Goal: Contribute content

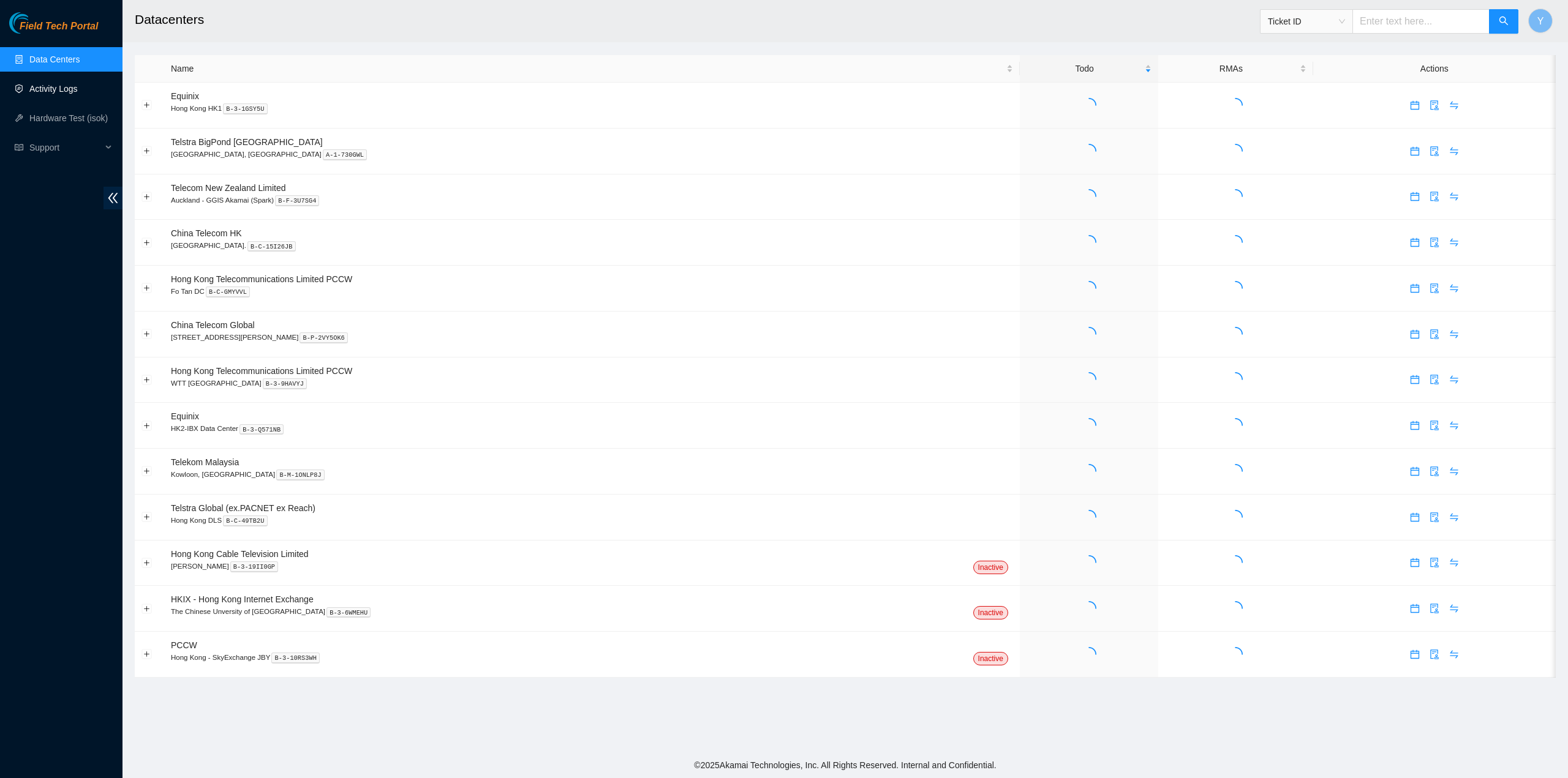
click at [56, 85] on link "Activity Logs" at bounding box center [54, 89] width 48 height 10
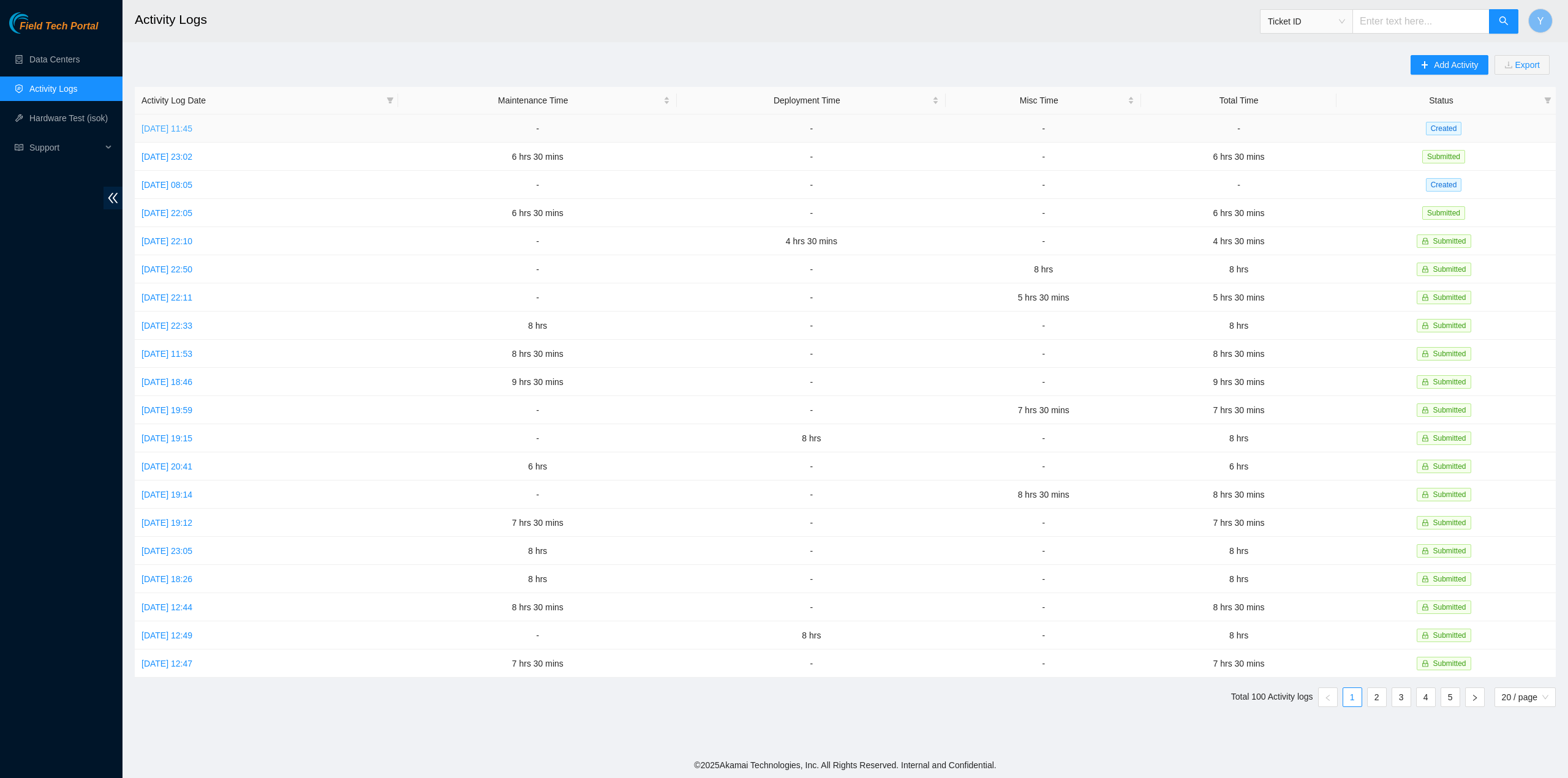
click at [188, 127] on link "Fri, 03 Oct 2025 11:45" at bounding box center [167, 128] width 51 height 10
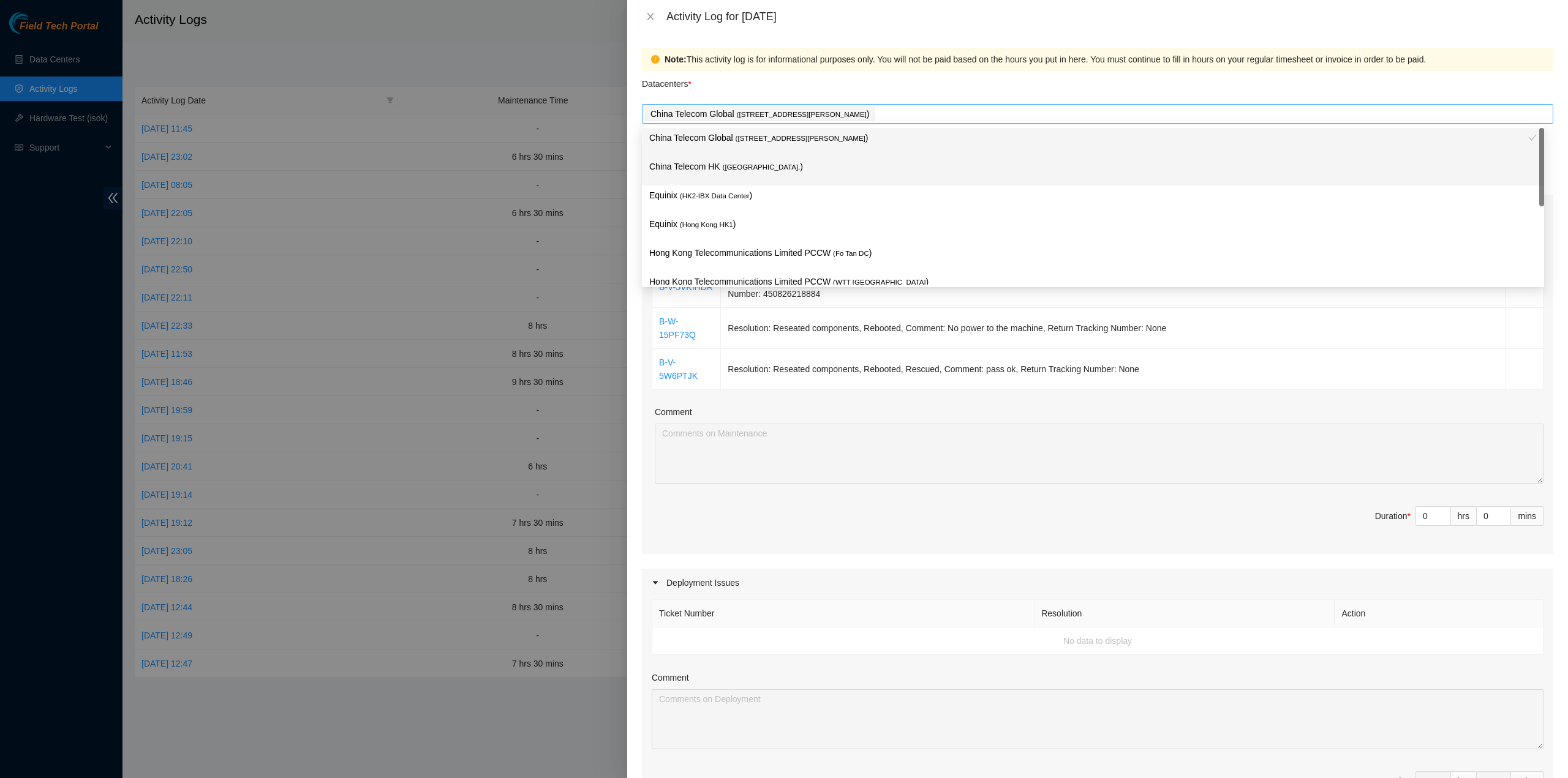
click at [943, 115] on div "China Telecom Global ( Room B11, 2/F, 18 Chun Yat Street, TKO , Hong Kong )" at bounding box center [1098, 114] width 905 height 17
click at [799, 171] on p "China Telecom HK ( Hong Kong. )" at bounding box center [1093, 167] width 888 height 14
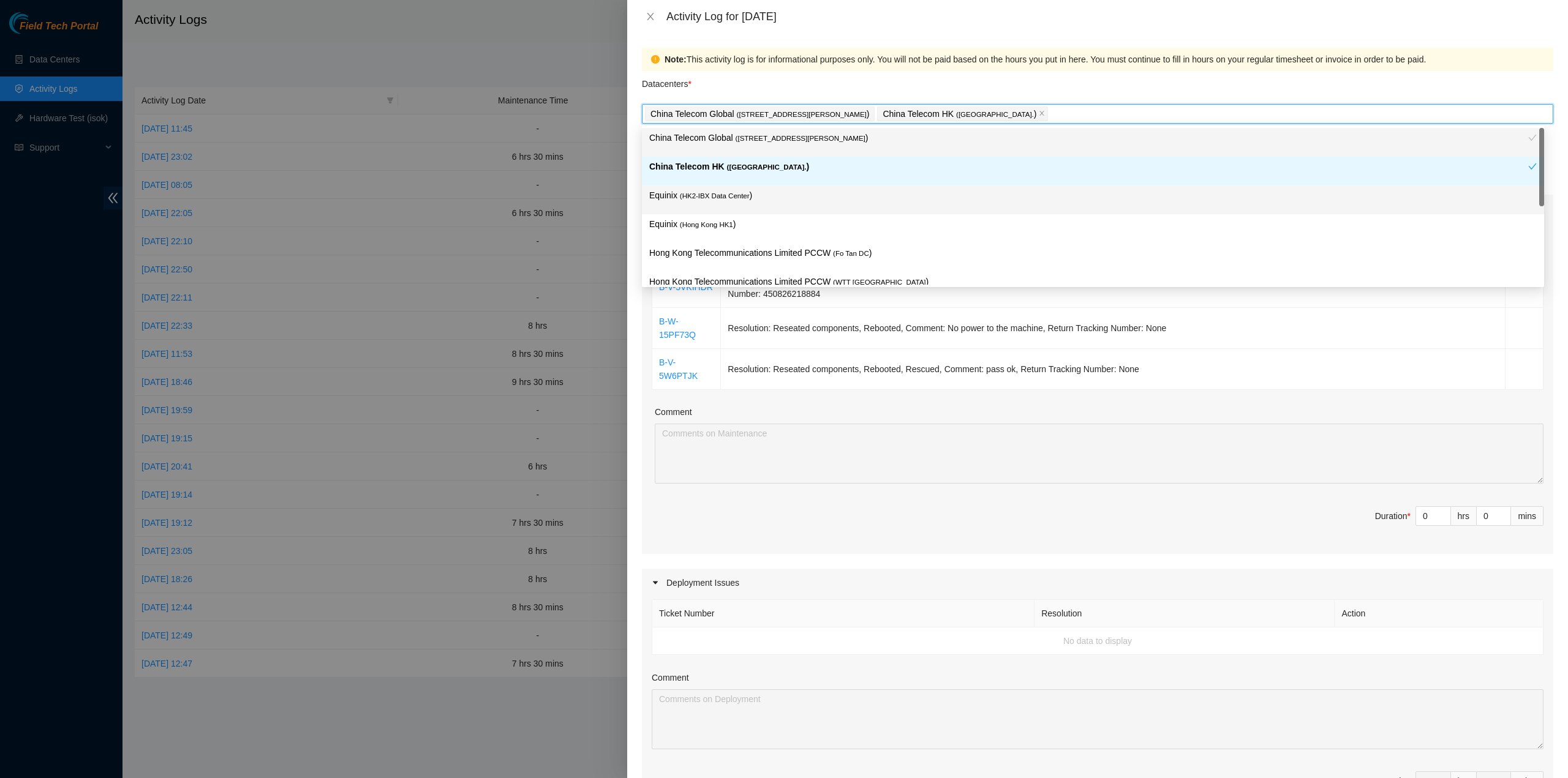
drag, startPoint x: 771, startPoint y: 197, endPoint x: 754, endPoint y: 225, distance: 32.8
click at [769, 198] on p "Equinix ( HK2-IBX Data Center )" at bounding box center [1093, 196] width 888 height 14
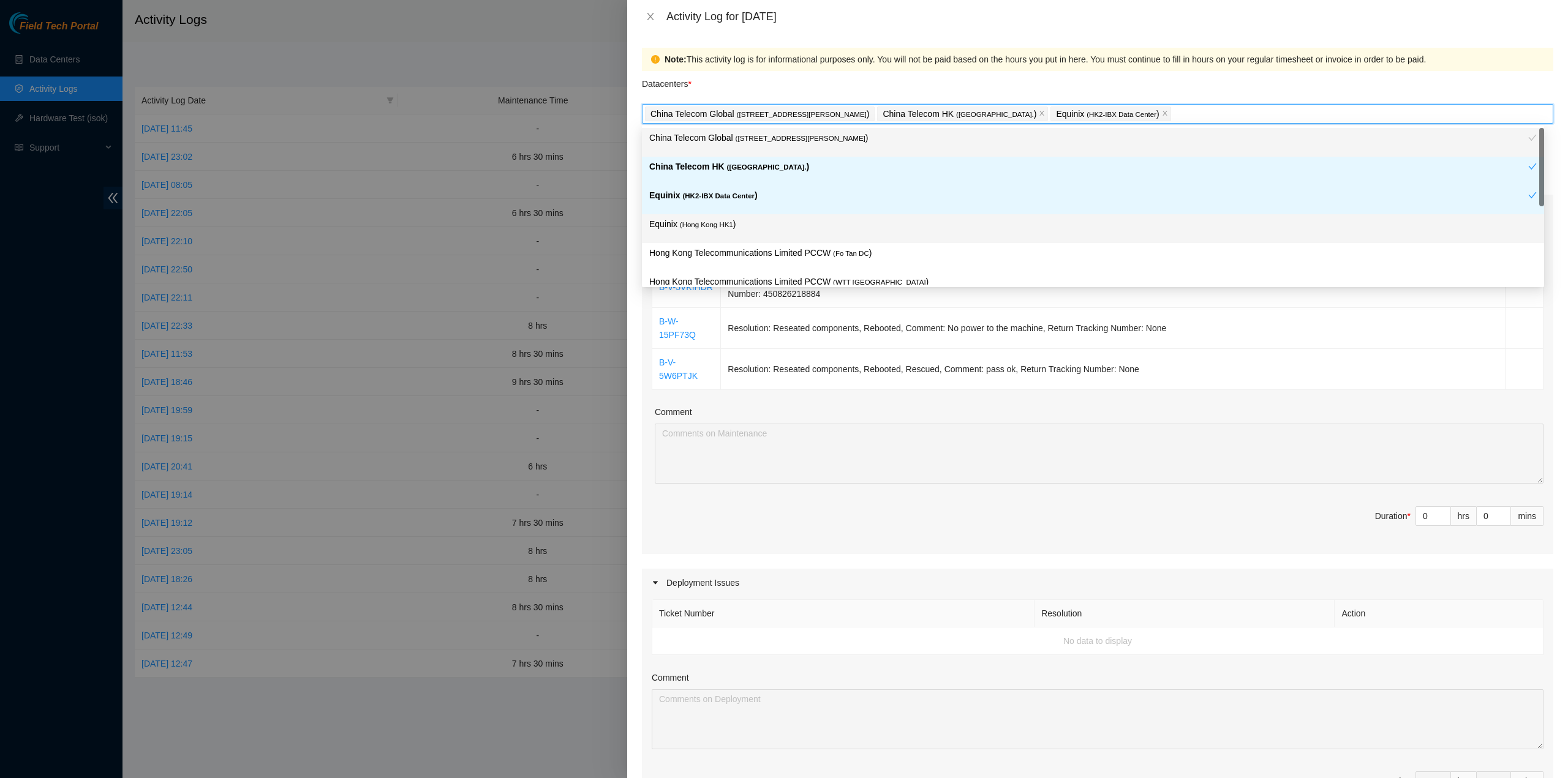
click at [753, 228] on p "Equinix ( Hong Kong HK1 )" at bounding box center [1093, 224] width 888 height 14
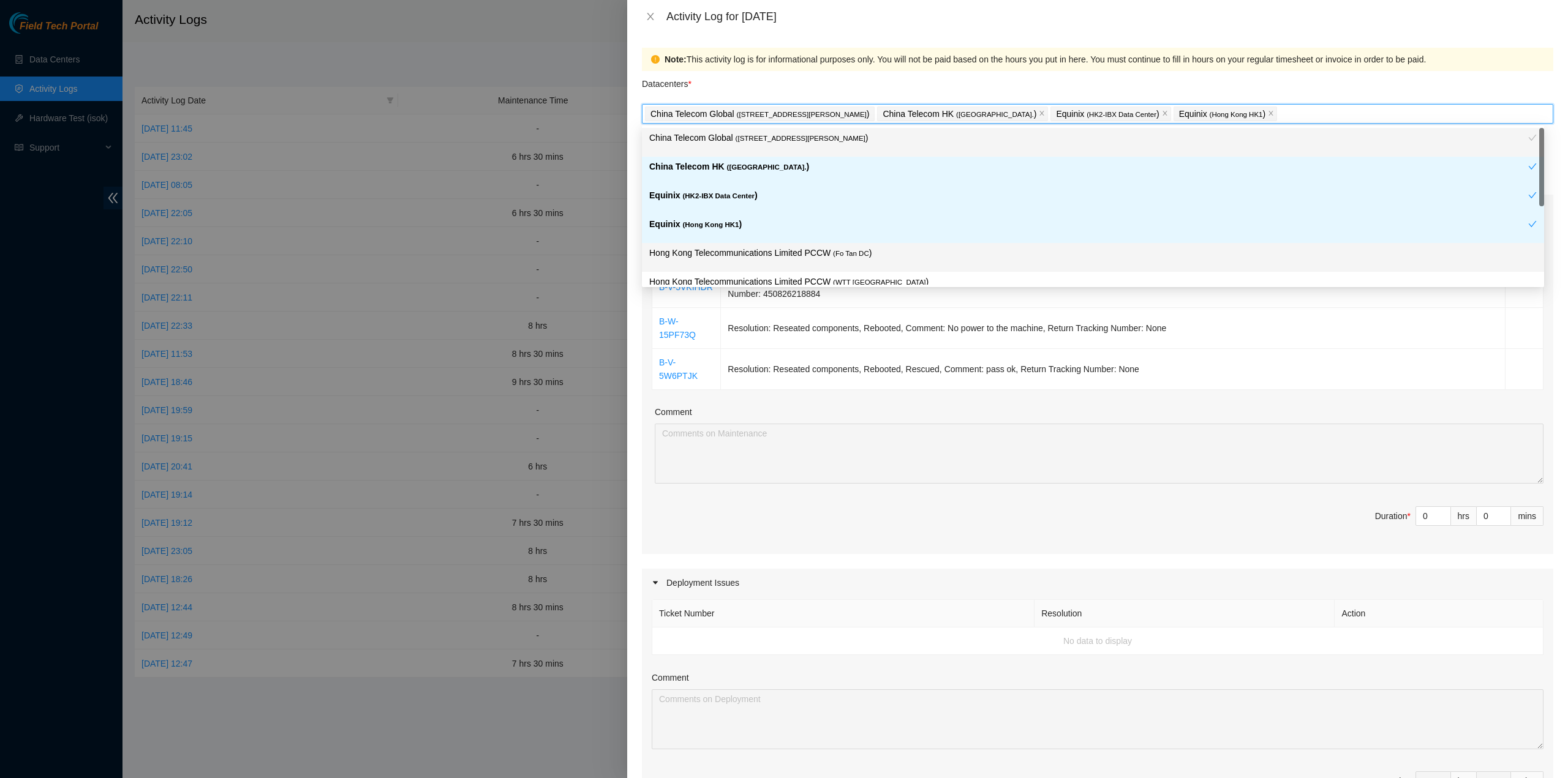
click at [771, 260] on div "Hong Kong Telecommunications Limited PCCW ( Fo Tan DC )" at bounding box center [1093, 257] width 888 height 23
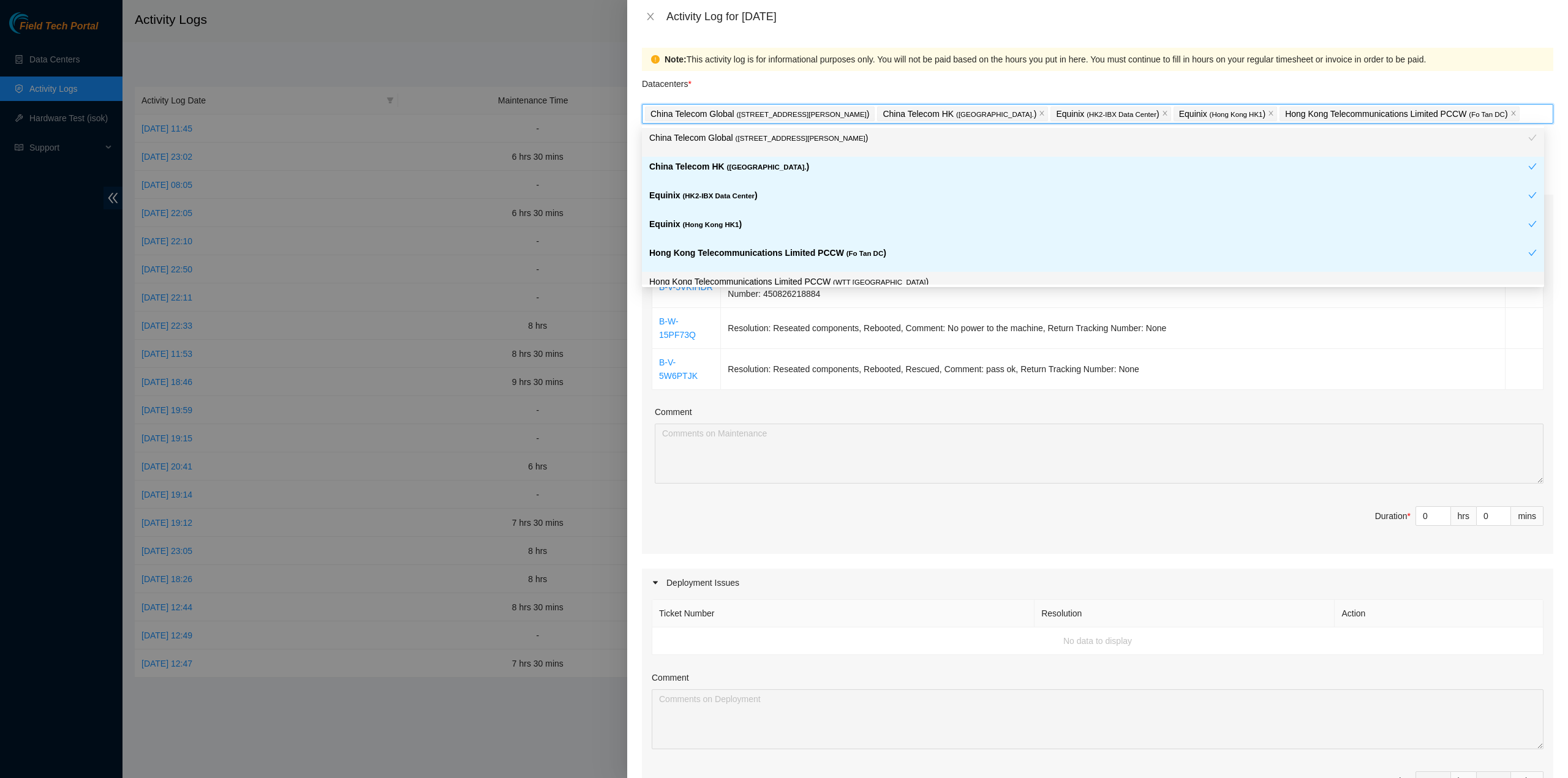
click at [774, 278] on p "Hong Kong Telecommunications Limited PCCW ( WTT DC )" at bounding box center [1093, 281] width 888 height 14
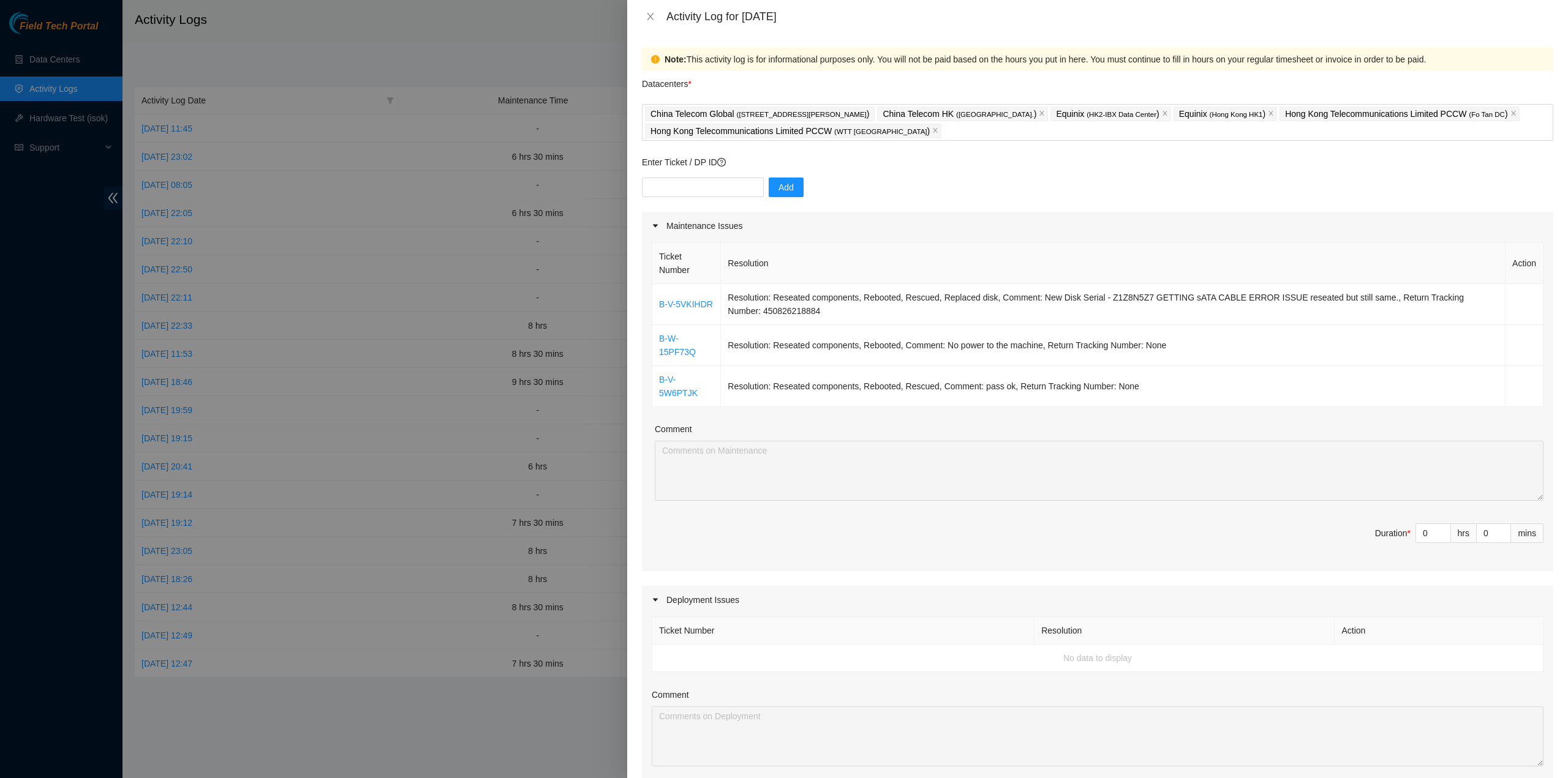
click at [969, 391] on div "Ticket Number Resolution Action B-V-5VKIHDR Resolution: Reseated components, Re…" at bounding box center [1098, 405] width 911 height 331
click at [711, 187] on input "text" at bounding box center [703, 188] width 122 height 20
paste input "B-W-16IYQOB"
type input "B-W-16IYQOB"
click at [778, 186] on span "Add" at bounding box center [786, 188] width 15 height 14
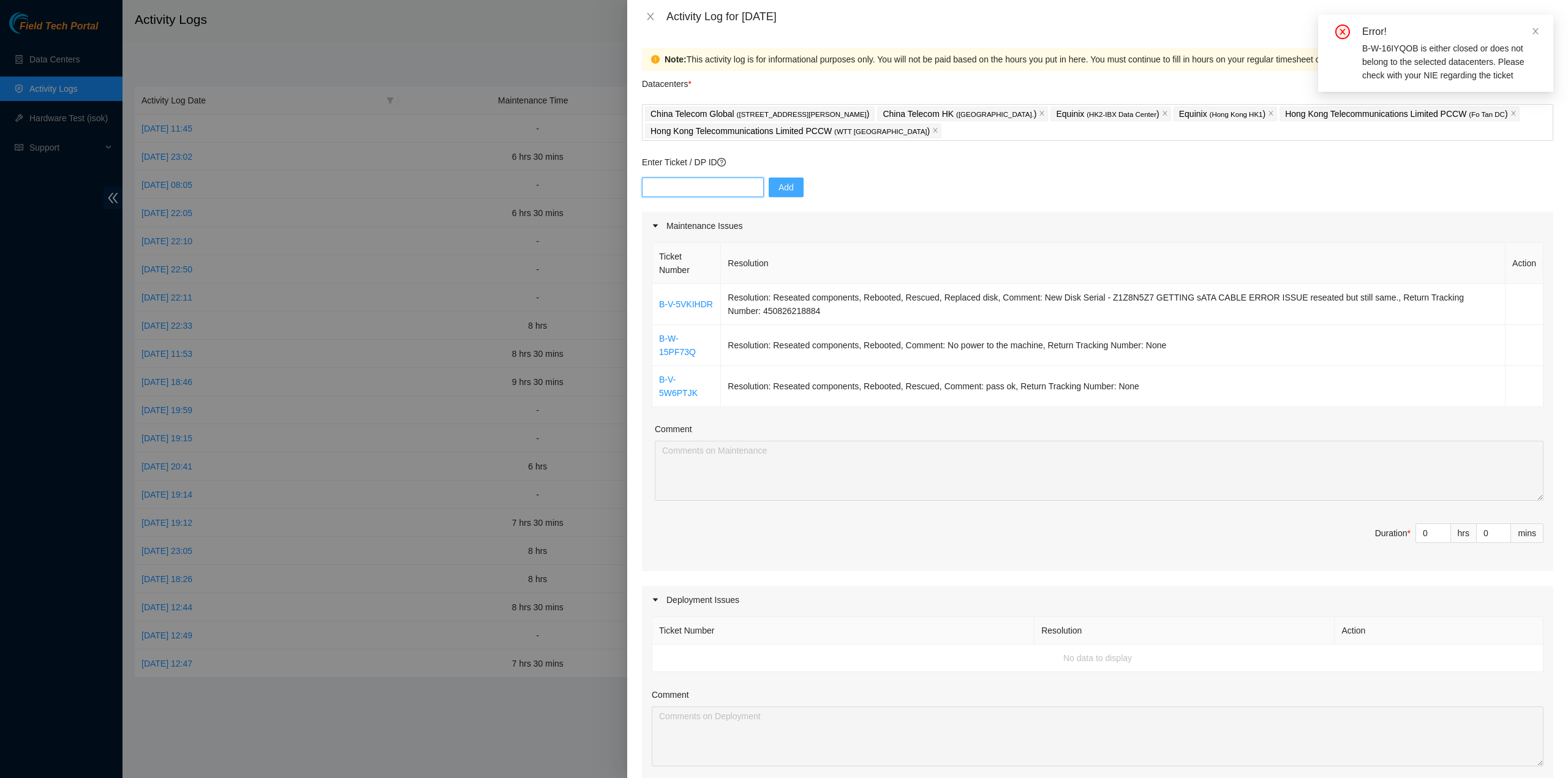
click at [709, 195] on input "text" at bounding box center [703, 188] width 122 height 20
paste input "B-W-16IYQOB"
drag, startPoint x: 646, startPoint y: 188, endPoint x: 664, endPoint y: 195, distance: 19.3
click at [647, 188] on input "B-W-16IYQOB" at bounding box center [703, 188] width 122 height 20
drag, startPoint x: 714, startPoint y: 188, endPoint x: 746, endPoint y: 188, distance: 32.0
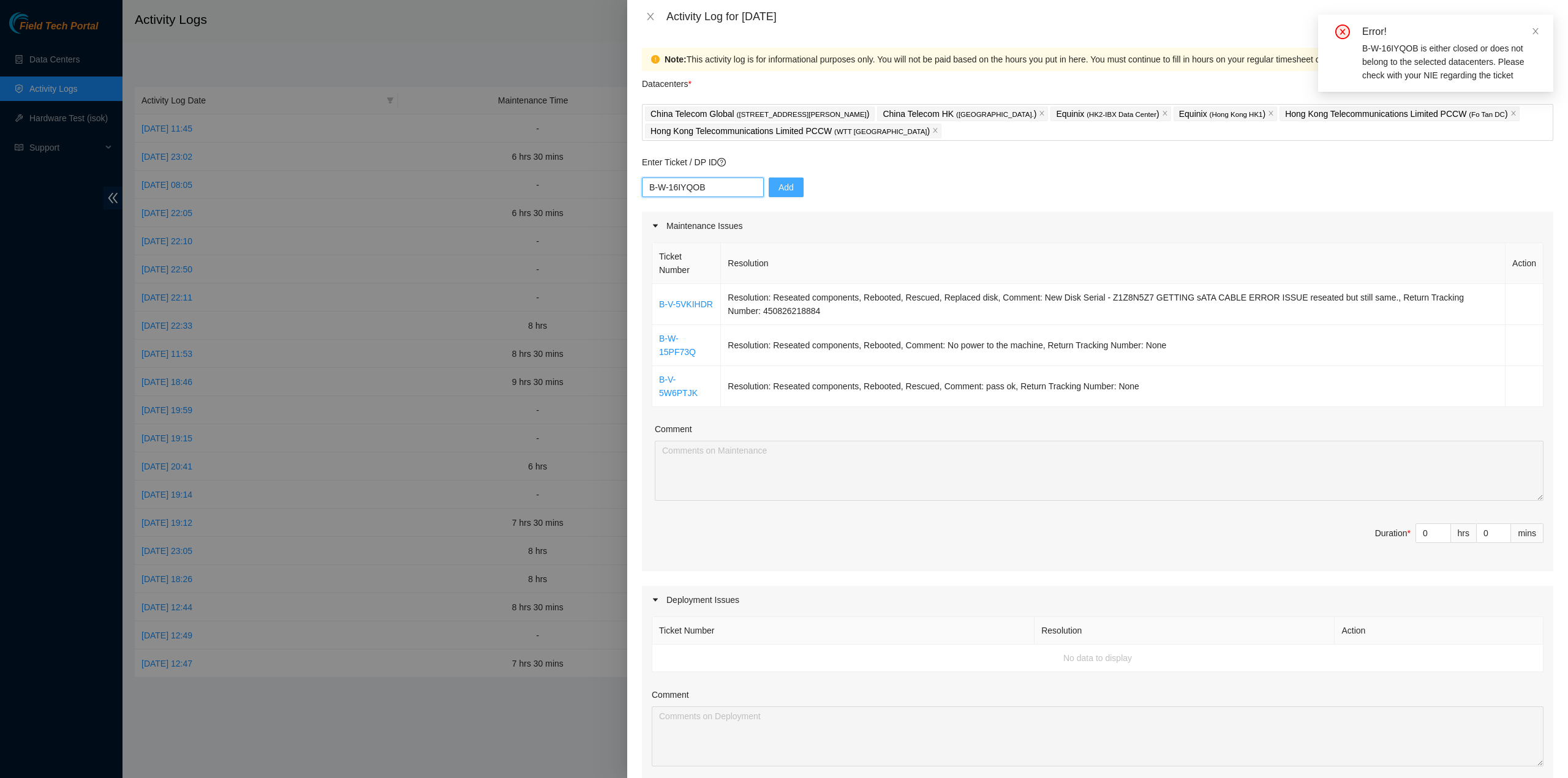
click at [714, 187] on input "B-W-16IYQOB" at bounding box center [703, 188] width 122 height 20
type input "B-W-16IYQOB"
click at [769, 184] on button "Add" at bounding box center [786, 188] width 35 height 20
click at [680, 185] on input "text" at bounding box center [703, 188] width 122 height 20
paste input "B-W-161M8NJ"
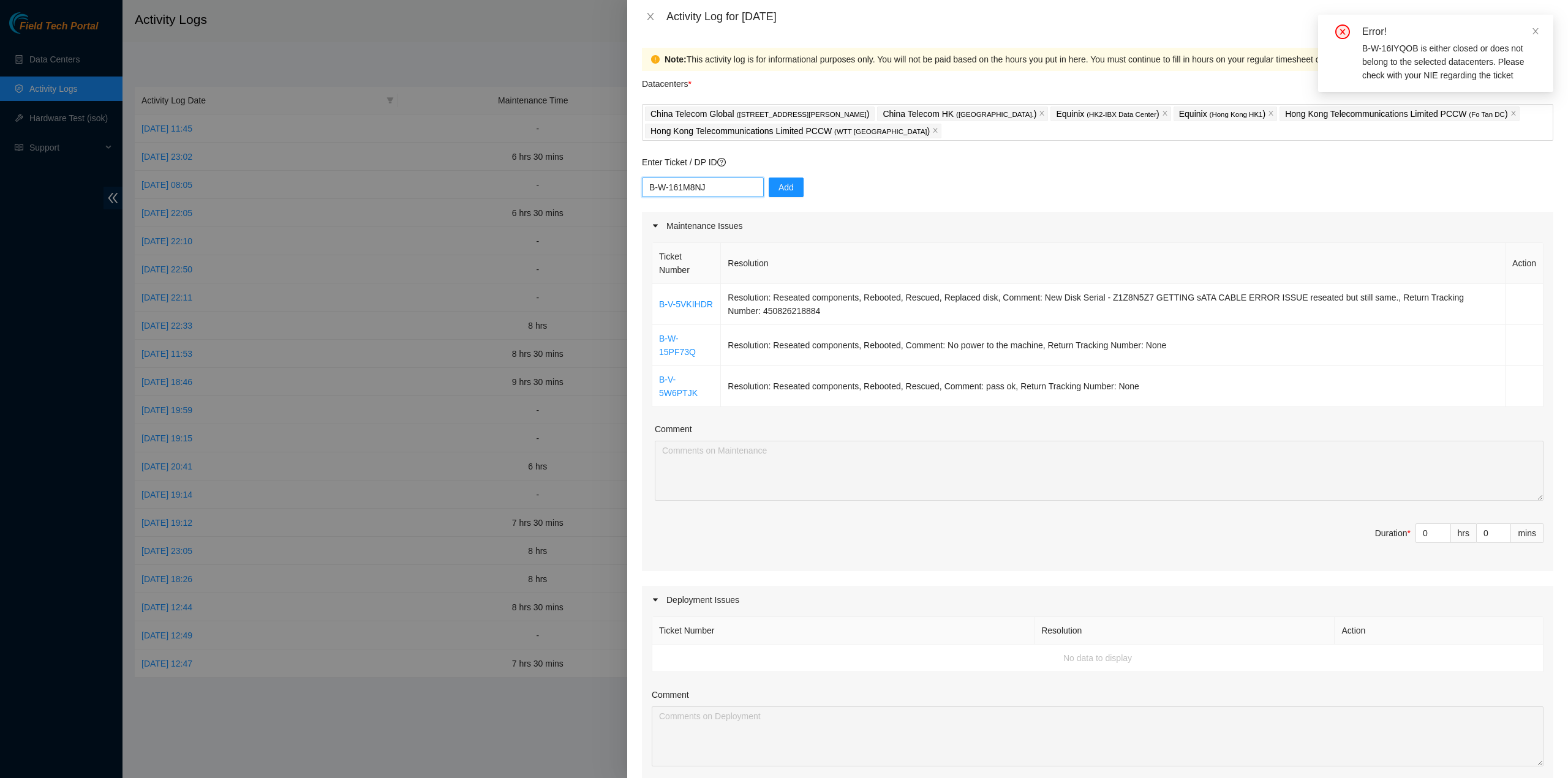
type input "B-W-161M8NJ"
click at [758, 183] on div "B-W-161M8NJ Add" at bounding box center [1098, 195] width 911 height 35
click at [769, 186] on button "Add" at bounding box center [786, 188] width 35 height 20
drag, startPoint x: 889, startPoint y: 320, endPoint x: 883, endPoint y: 321, distance: 6.1
click at [888, 321] on td "Resolution: Reseated components, Rebooted, Rescued, Replaced disk, Comment: New…" at bounding box center [1113, 304] width 785 height 41
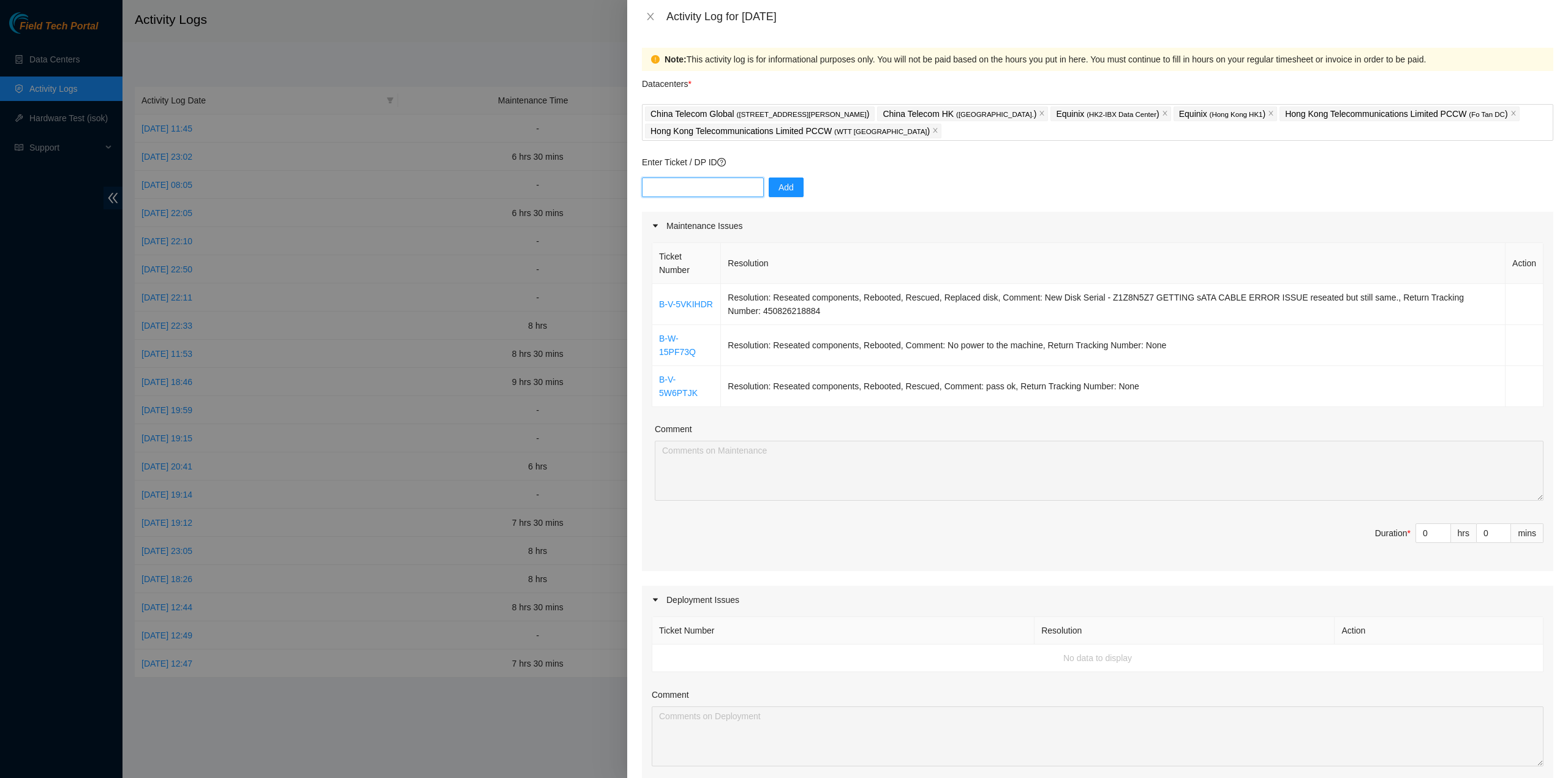
drag, startPoint x: 678, startPoint y: 173, endPoint x: 667, endPoint y: 188, distance: 18.6
paste input "B-W-161M8NJ"
type input "B-W-161M8NJ"
click at [769, 186] on button "Add" at bounding box center [786, 188] width 35 height 20
click at [1533, 34] on icon "close" at bounding box center [1535, 31] width 6 height 6
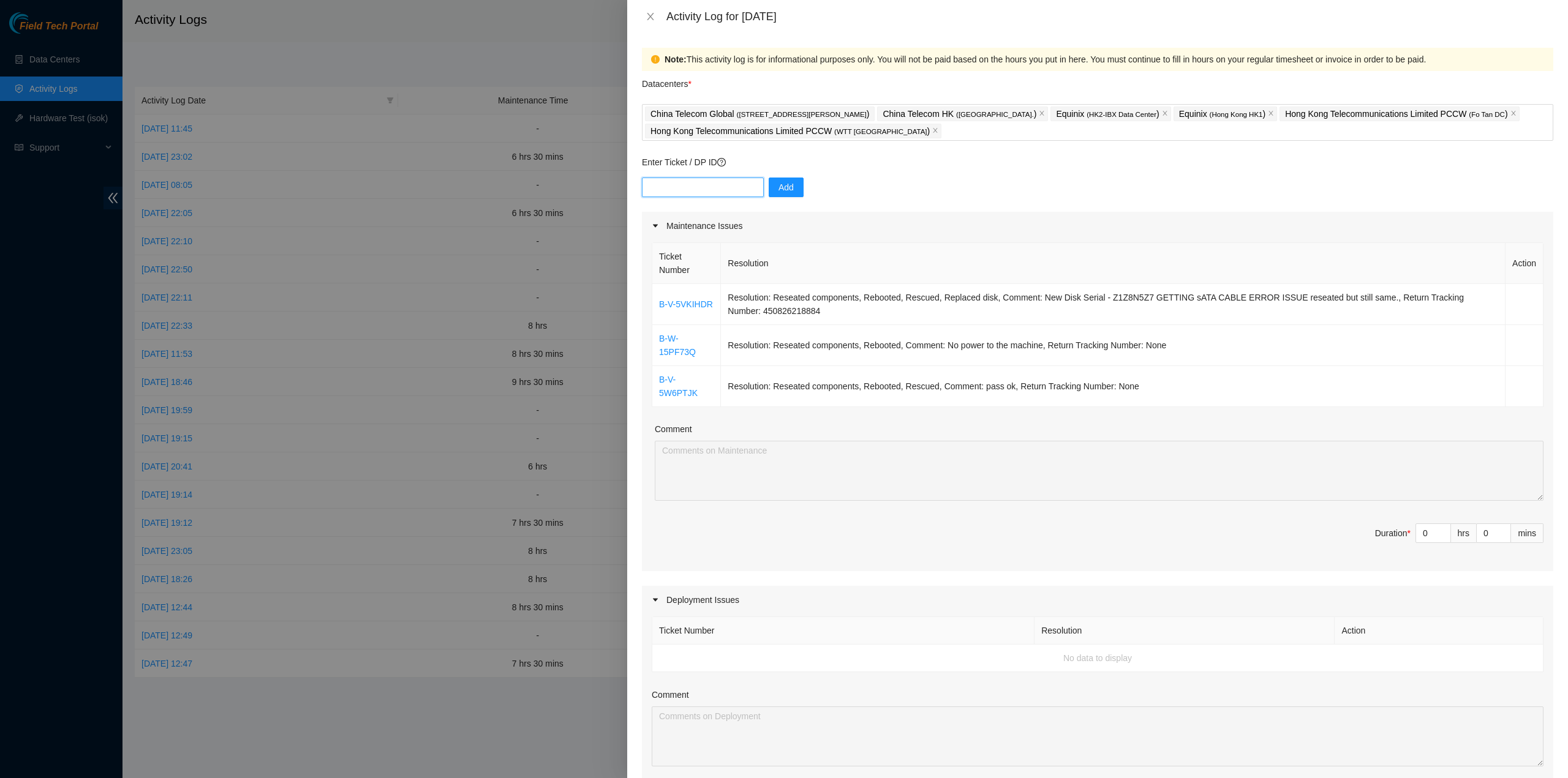
click at [699, 190] on input "text" at bounding box center [703, 188] width 122 height 20
paste input "B-W-161M8NJ"
click at [648, 189] on input "B-W-161M8NJ" at bounding box center [703, 188] width 122 height 20
type input "B-W-161M8NJ"
click at [778, 186] on span "Add" at bounding box center [786, 188] width 15 height 14
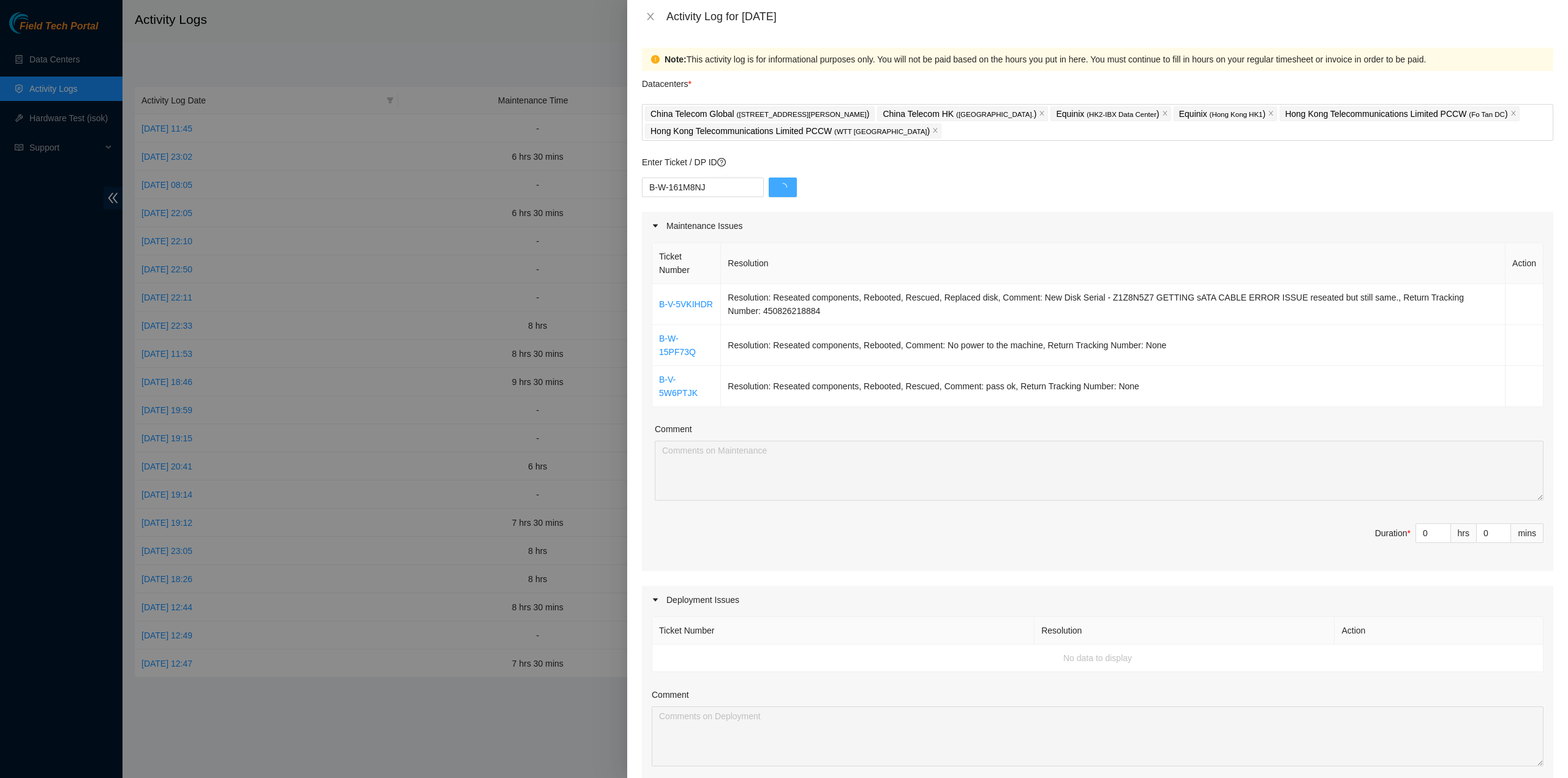
click at [778, 186] on icon "loading" at bounding box center [783, 188] width 9 height 9
paste input "B-V-5VSLMHX"
type input "B-V-5VSLMHX"
click at [783, 184] on span "Add" at bounding box center [786, 188] width 15 height 14
drag, startPoint x: 716, startPoint y: 366, endPoint x: 655, endPoint y: 368, distance: 61.0
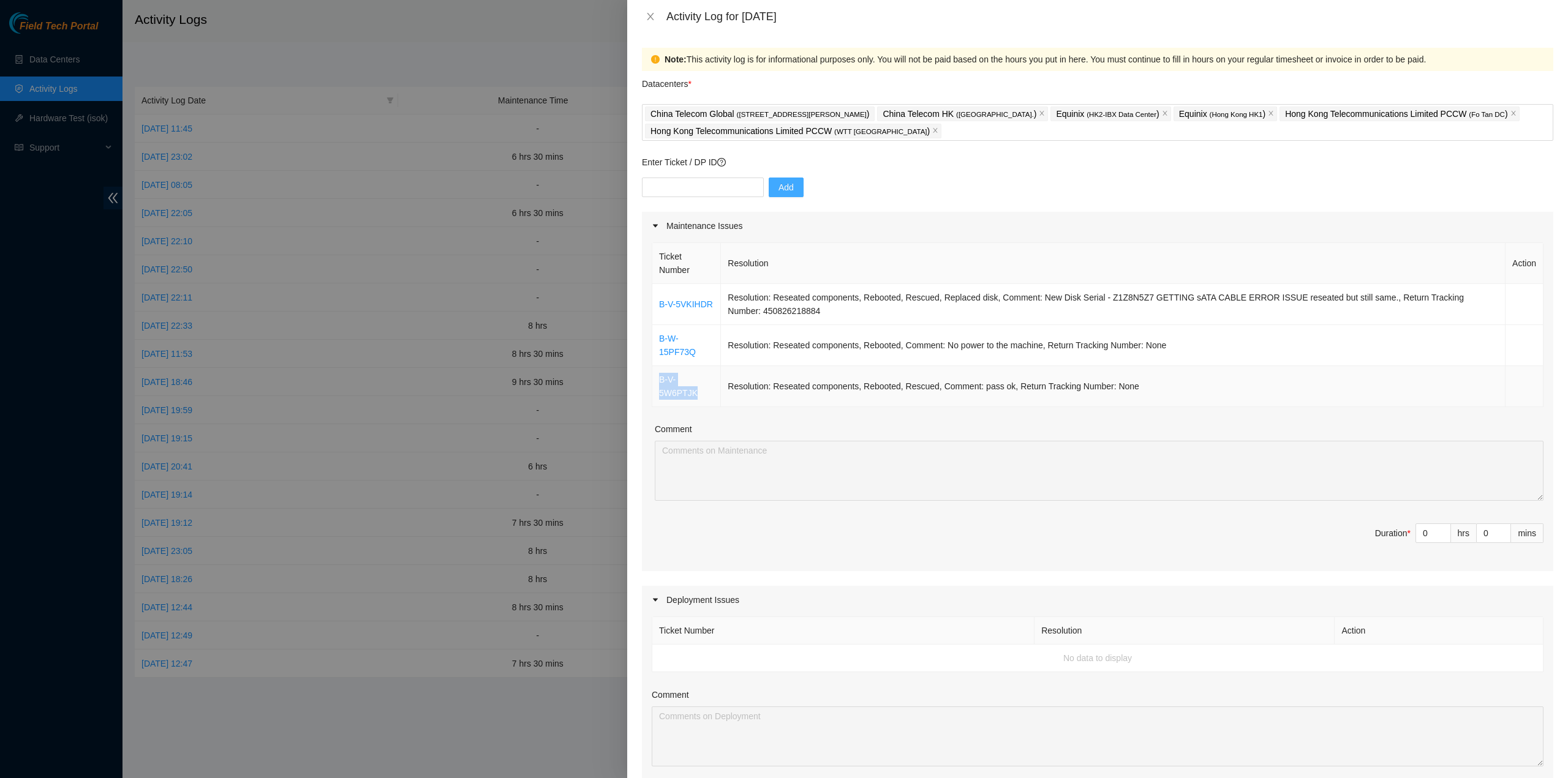
click at [655, 368] on td "B-V-5W6PTJK" at bounding box center [686, 386] width 69 height 41
copy link "B-V-5W6PTJK"
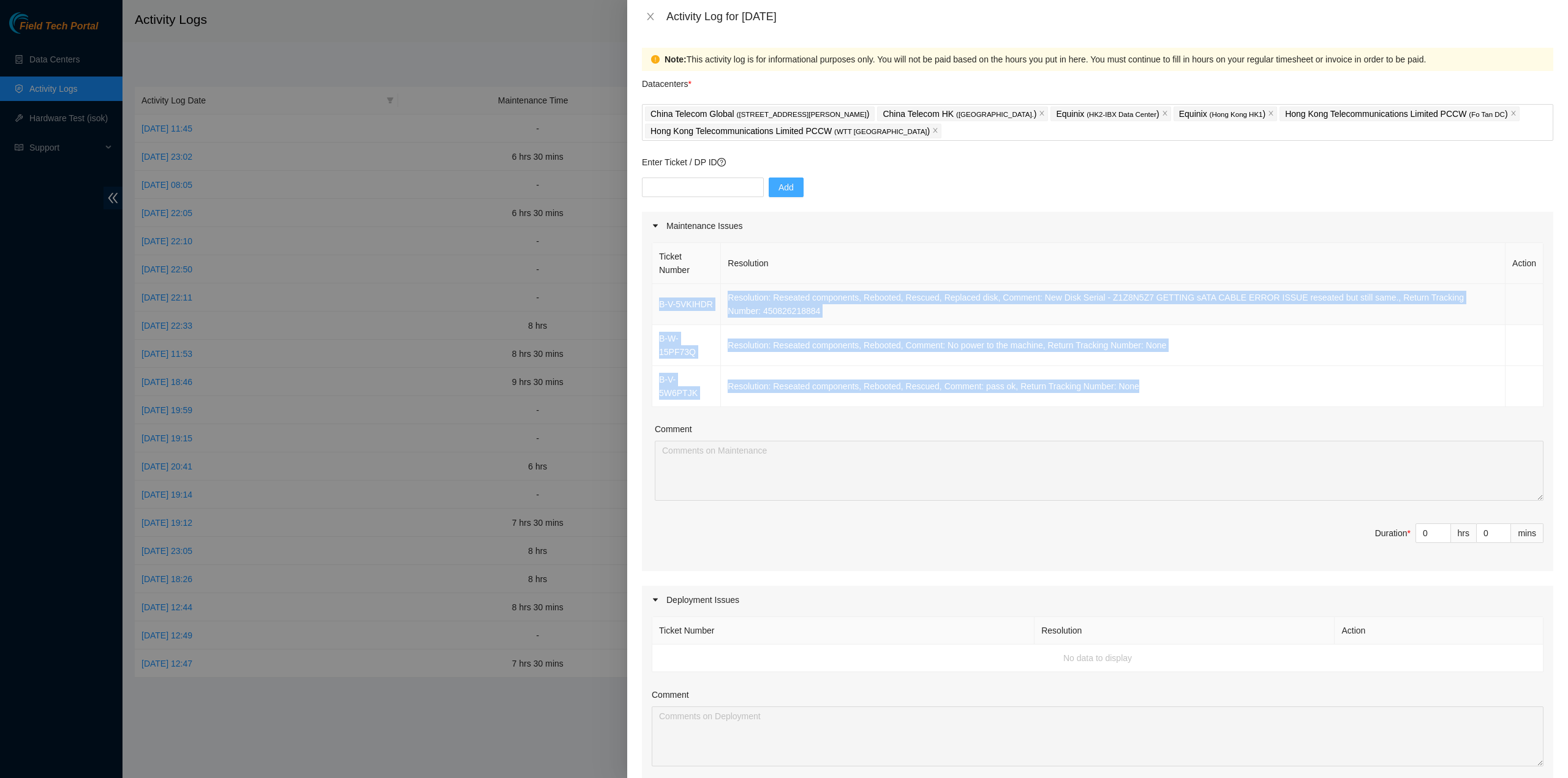
drag, startPoint x: 1148, startPoint y: 368, endPoint x: 656, endPoint y: 300, distance: 496.7
click at [656, 300] on tbody "B-V-5VKIHDR Resolution: Reseated components, Rebooted, Rescued, Replaced disk, …" at bounding box center [1098, 345] width 891 height 123
copy tbody "B-V-5VKIHDR Resolution: Reseated components, Rebooted, Rescued, Replaced disk, …"
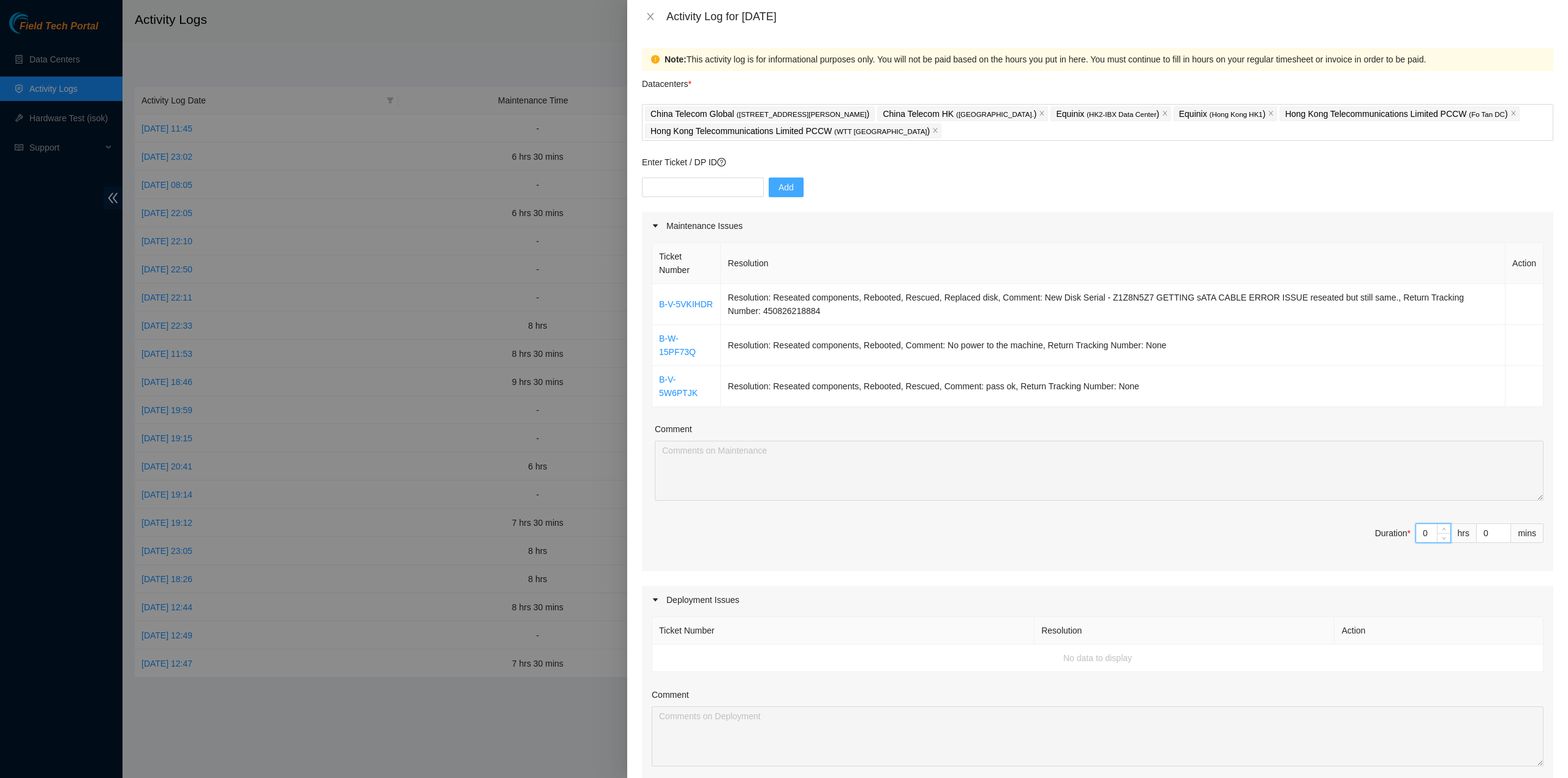
drag, startPoint x: 1420, startPoint y: 505, endPoint x: 1406, endPoint y: 503, distance: 14.1
click at [1416, 524] on input "0" at bounding box center [1433, 533] width 35 height 19
type input "7"
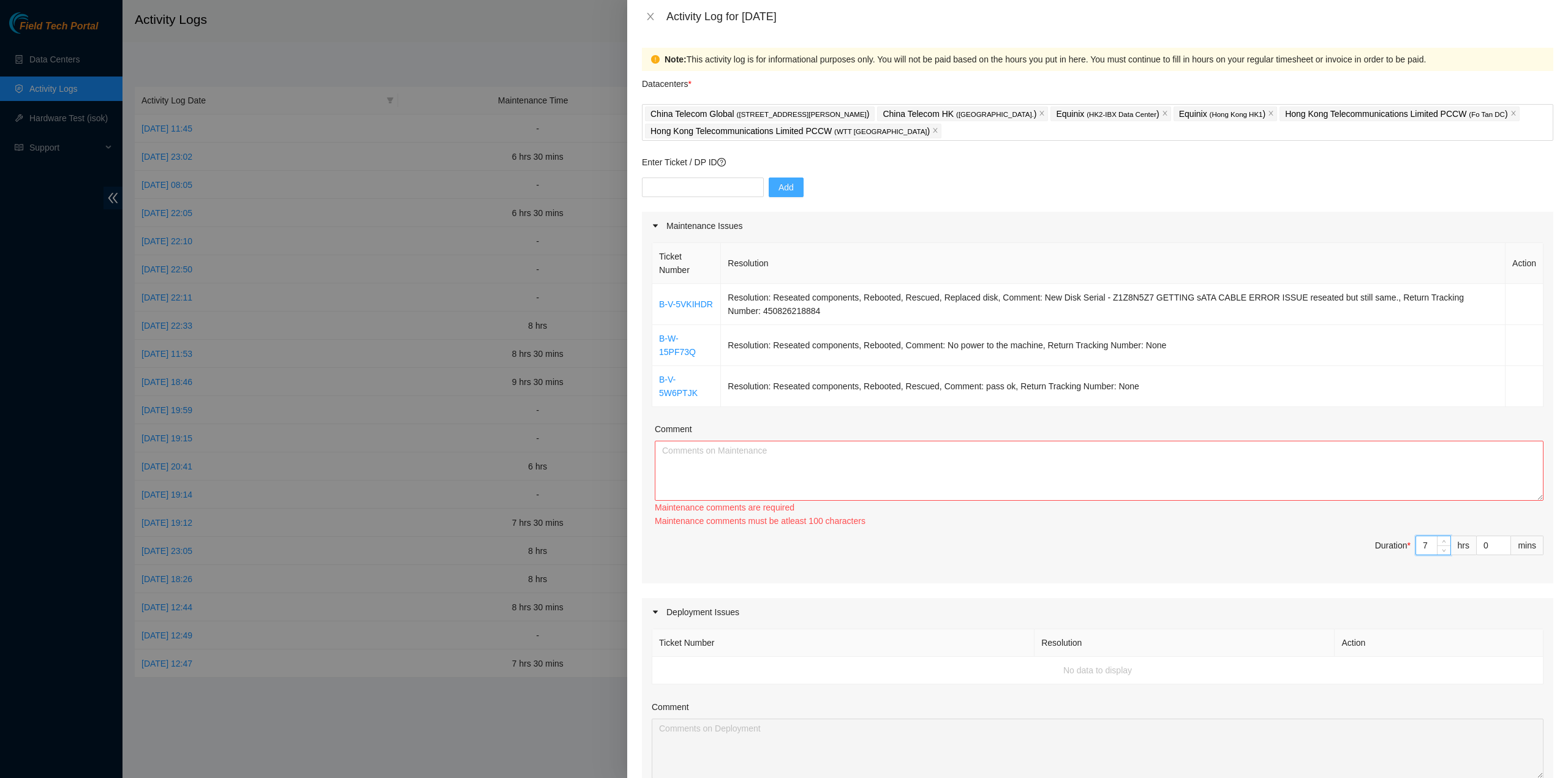
type input "7"
drag, startPoint x: 1128, startPoint y: 443, endPoint x: 1120, endPoint y: 436, distance: 10.6
click at [1128, 441] on textarea "Comment" at bounding box center [1099, 470] width 888 height 60
paste textarea "B-W-161M8NJ Resolution: Reseated components, Rebooted, Rescued, Comment: pass o…"
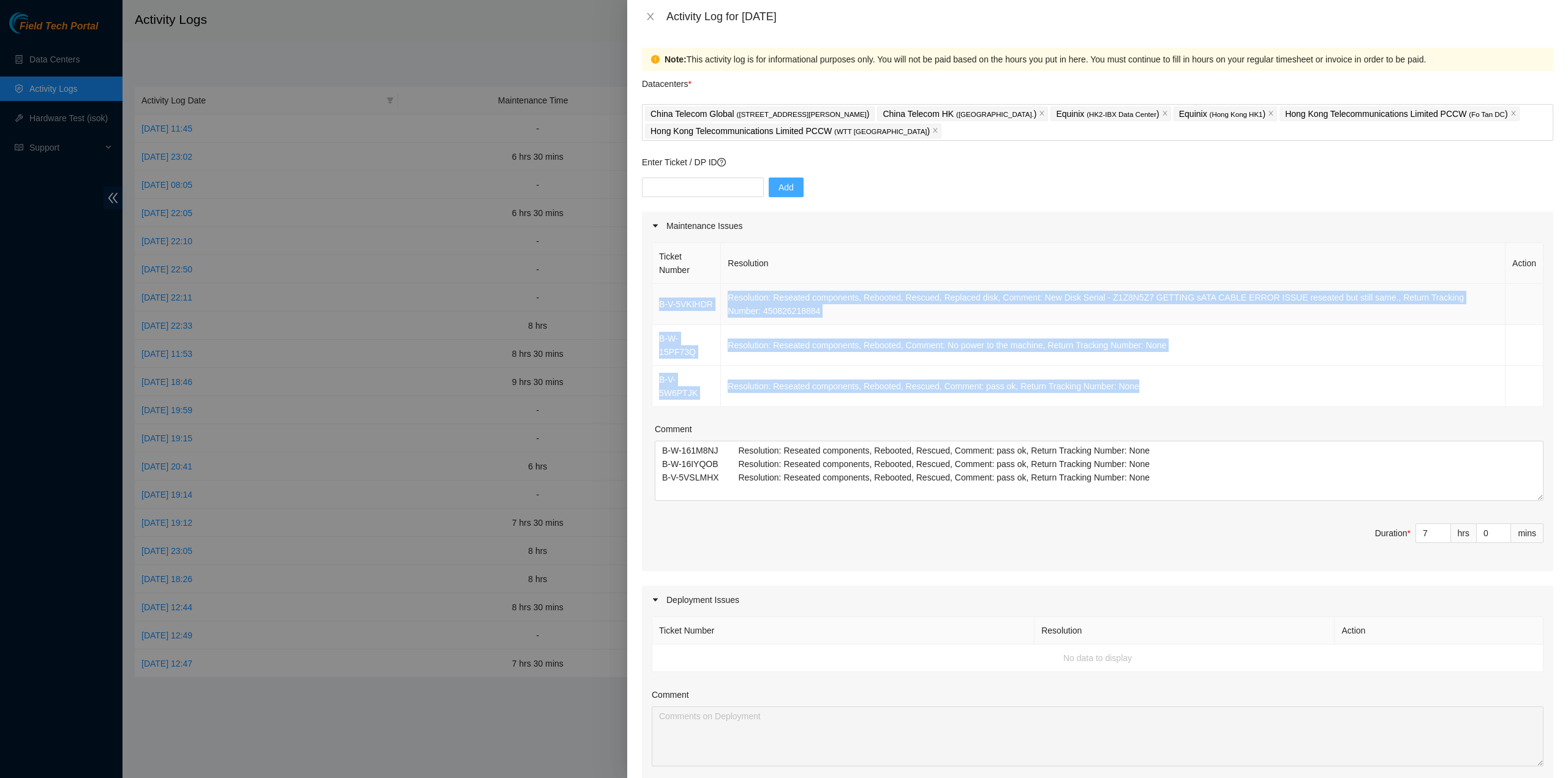
drag, startPoint x: 1170, startPoint y: 362, endPoint x: 654, endPoint y: 299, distance: 519.8
click at [654, 300] on tbody "B-V-5VKIHDR Resolution: Reseated components, Rebooted, Rescued, Replaced disk, …" at bounding box center [1098, 345] width 891 height 123
copy tbody "B-V-5VKIHDR Resolution: Reseated components, Rebooted, Rescued, Replaced disk, …"
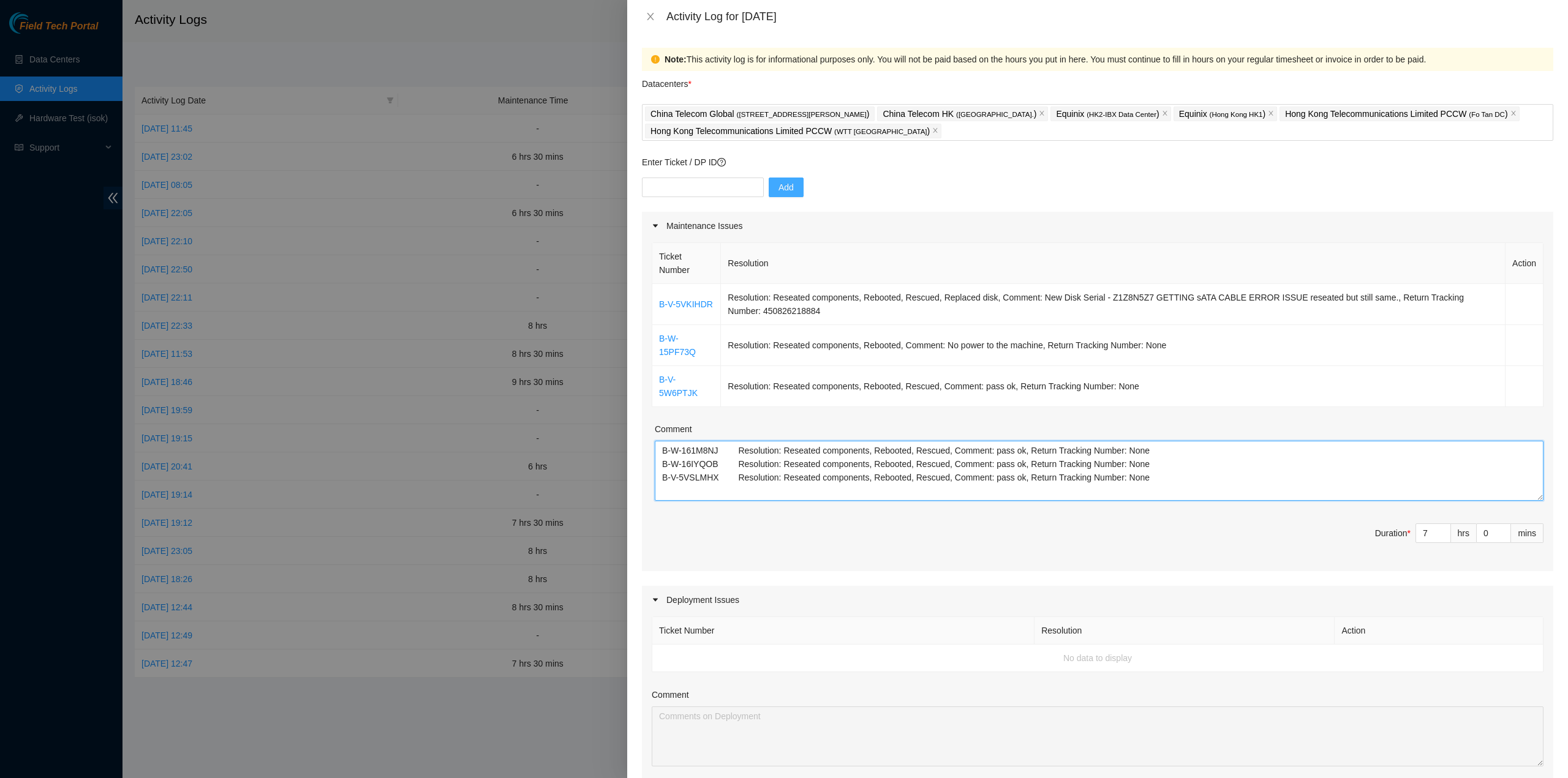
click at [1099, 472] on div "Ticket Number Resolution Action B-V-5VKIHDR Resolution: Reseated components, Re…" at bounding box center [1098, 405] width 911 height 331
drag, startPoint x: 1155, startPoint y: 456, endPoint x: 1156, endPoint y: 447, distance: 9.1
click at [1156, 455] on textarea "B-W-161M8NJ Resolution: Reseated components, Rebooted, Rescued, Comment: pass o…" at bounding box center [1099, 470] width 888 height 60
paste textarea "B-V-5VKIHDR Resolution: Reseated components, Rebooted, Rescued, Replaced disk, …"
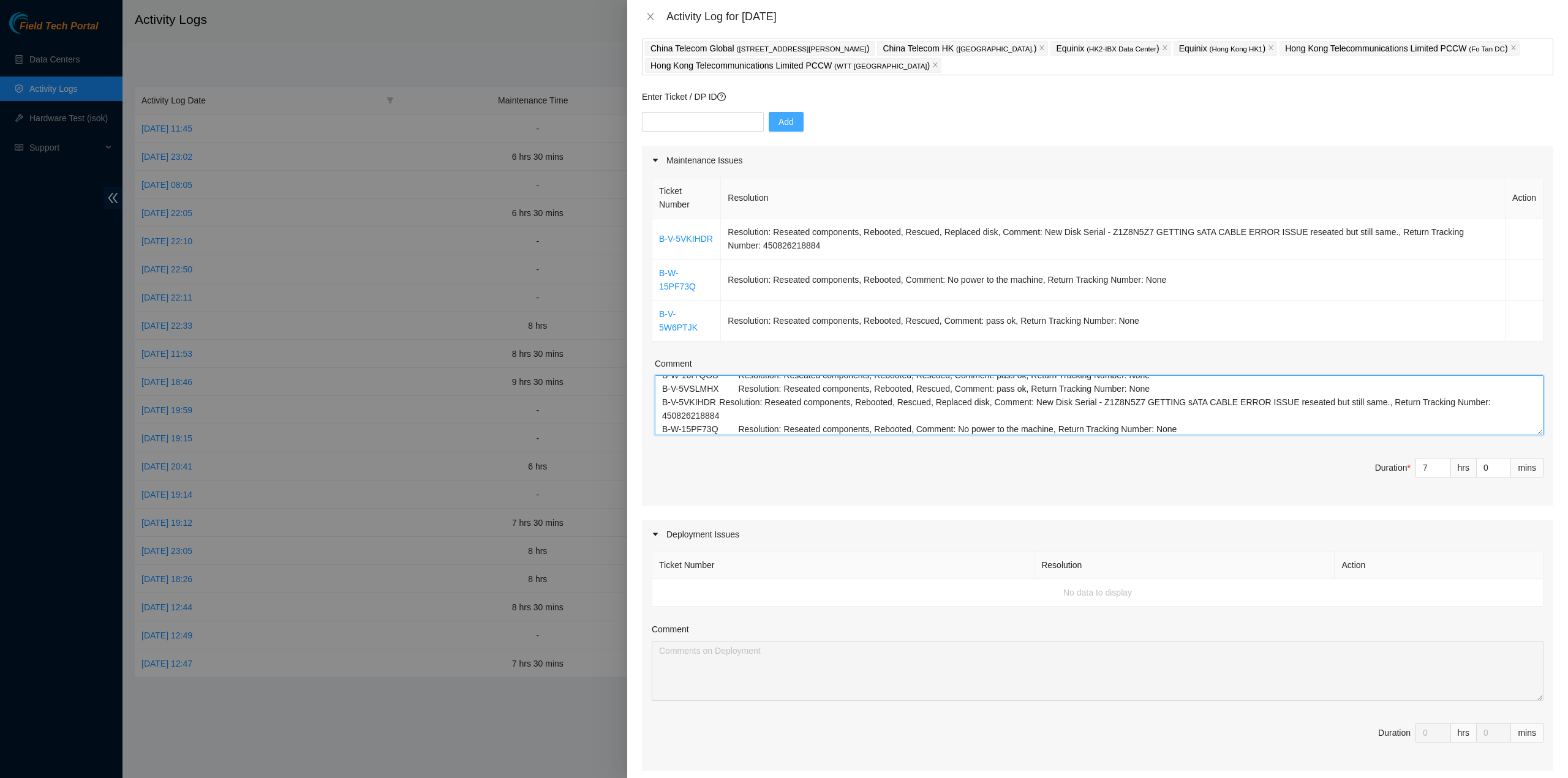
scroll to position [347, 0]
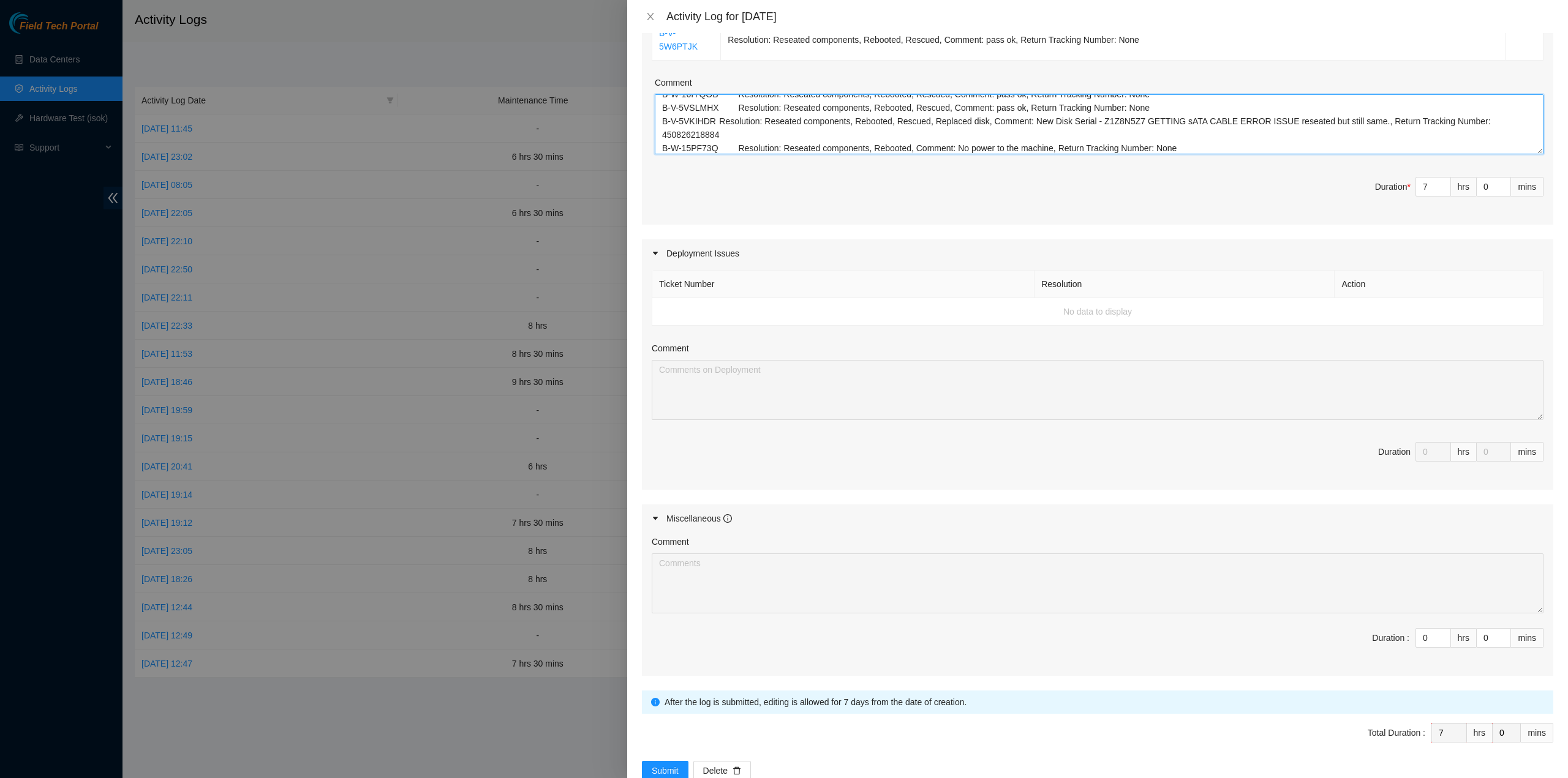
type textarea "B-W-161M8NJ Resolution: Reseated components, Rebooted, Rescued, Comment: pass o…"
click at [647, 750] on div "Note: This activity log is for informational purposes only. You will not be pai…" at bounding box center [1098, 405] width 941 height 745
click at [652, 764] on span "Submit" at bounding box center [665, 771] width 27 height 14
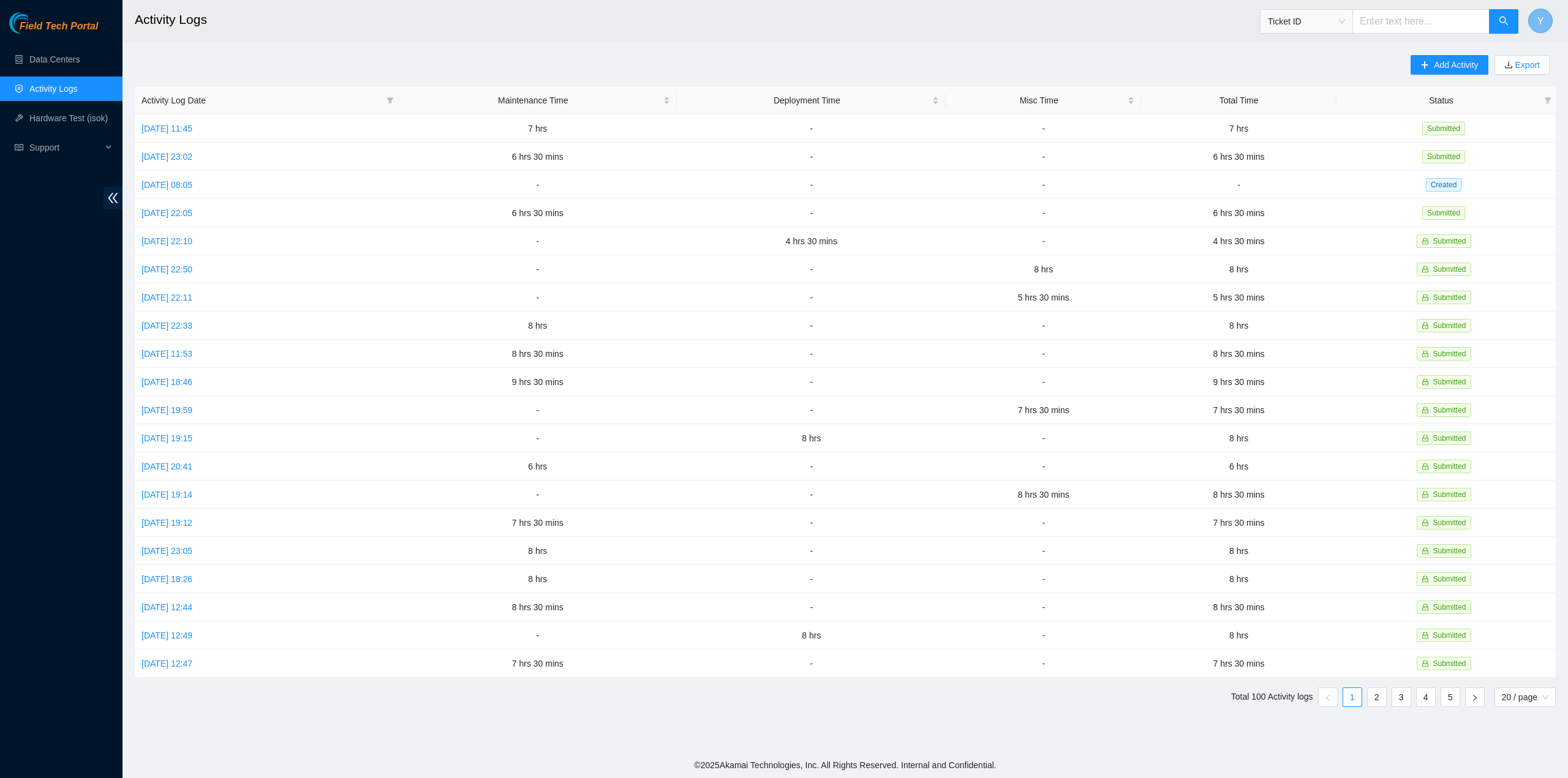
click at [1530, 19] on button "Y" at bounding box center [1540, 21] width 25 height 25
click at [1440, 117] on link "Logout" at bounding box center [1427, 122] width 27 height 10
